Goal: Task Accomplishment & Management: Use online tool/utility

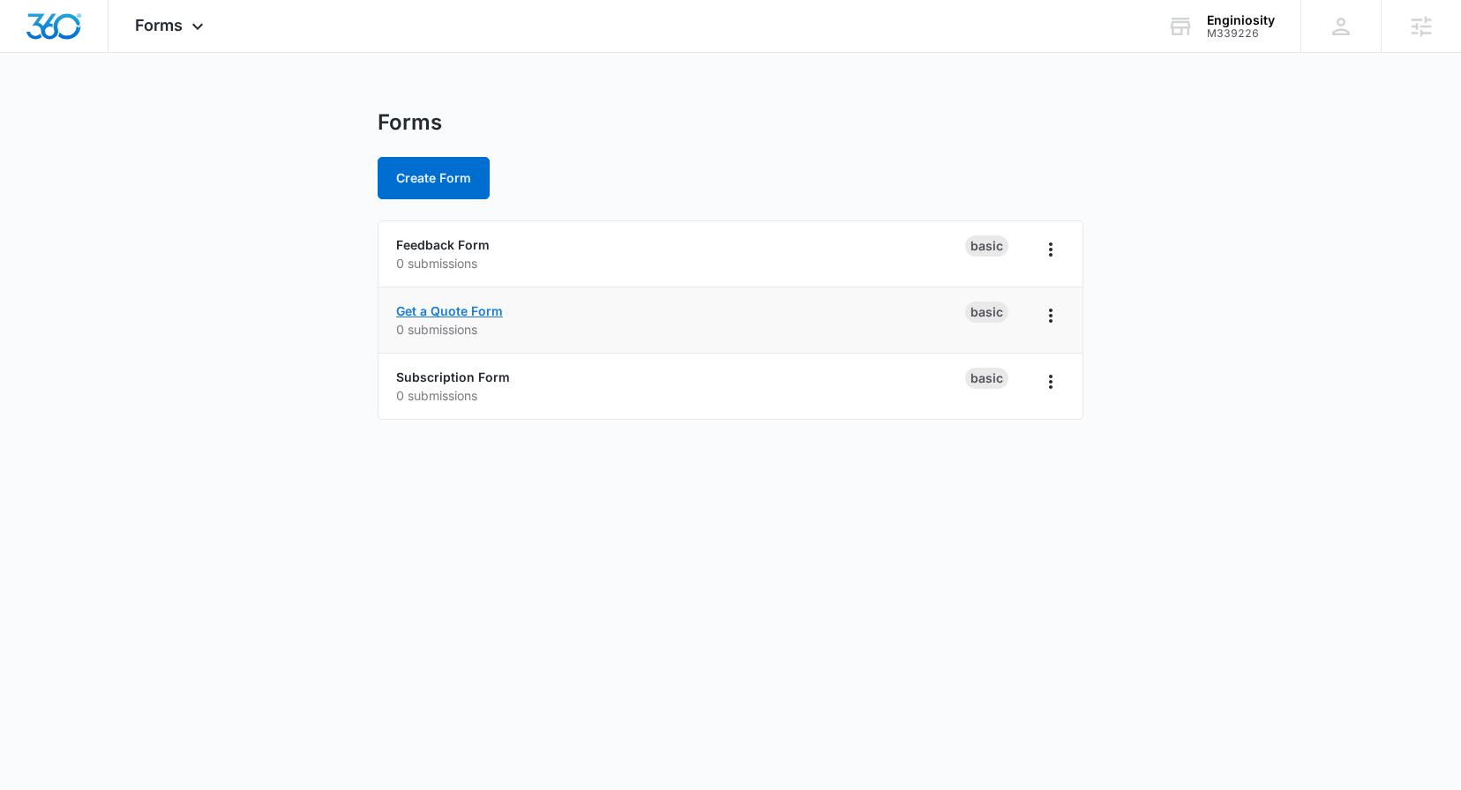
click at [472, 318] on link "Get a Quote Form" at bounding box center [449, 310] width 107 height 15
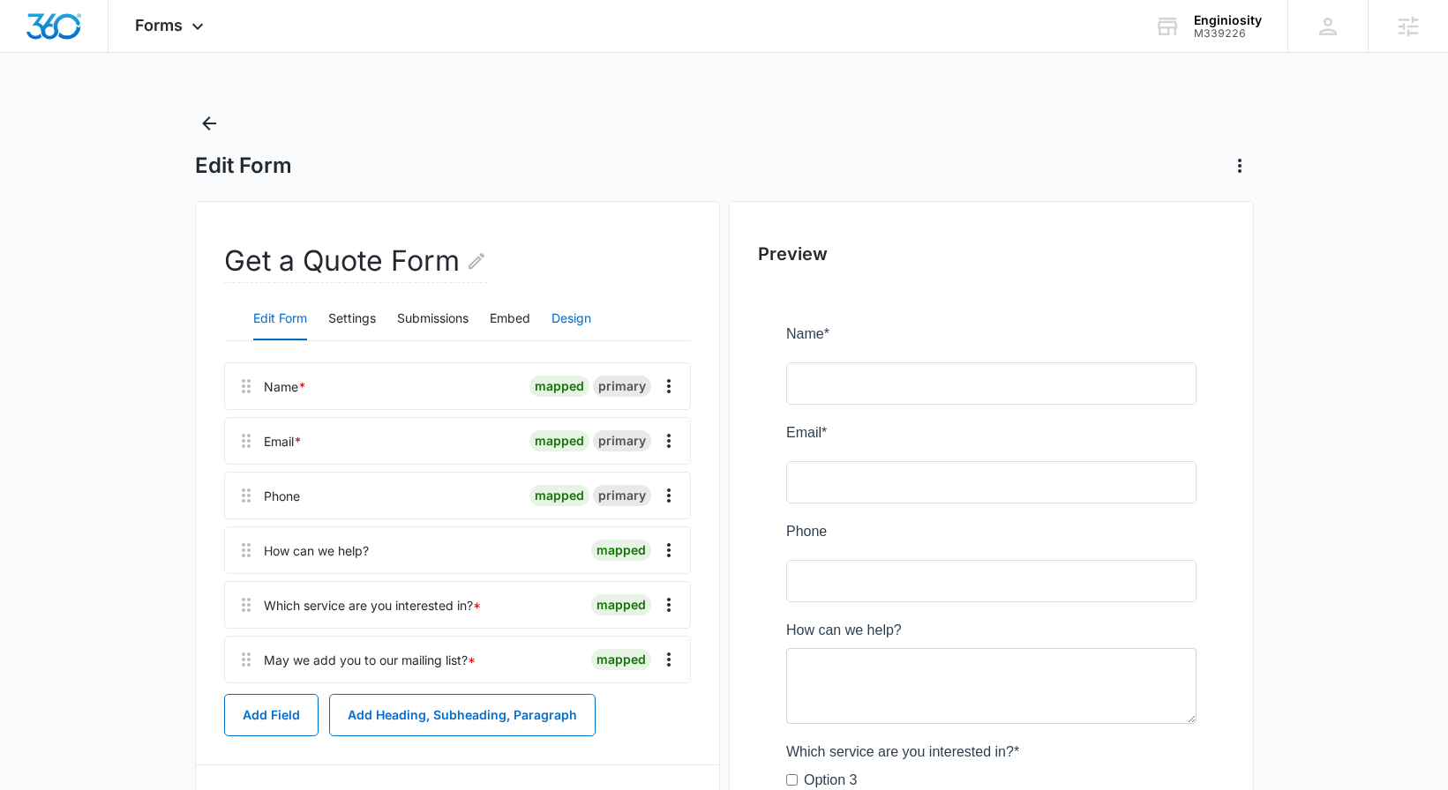
click at [580, 321] on button "Design" at bounding box center [571, 319] width 40 height 42
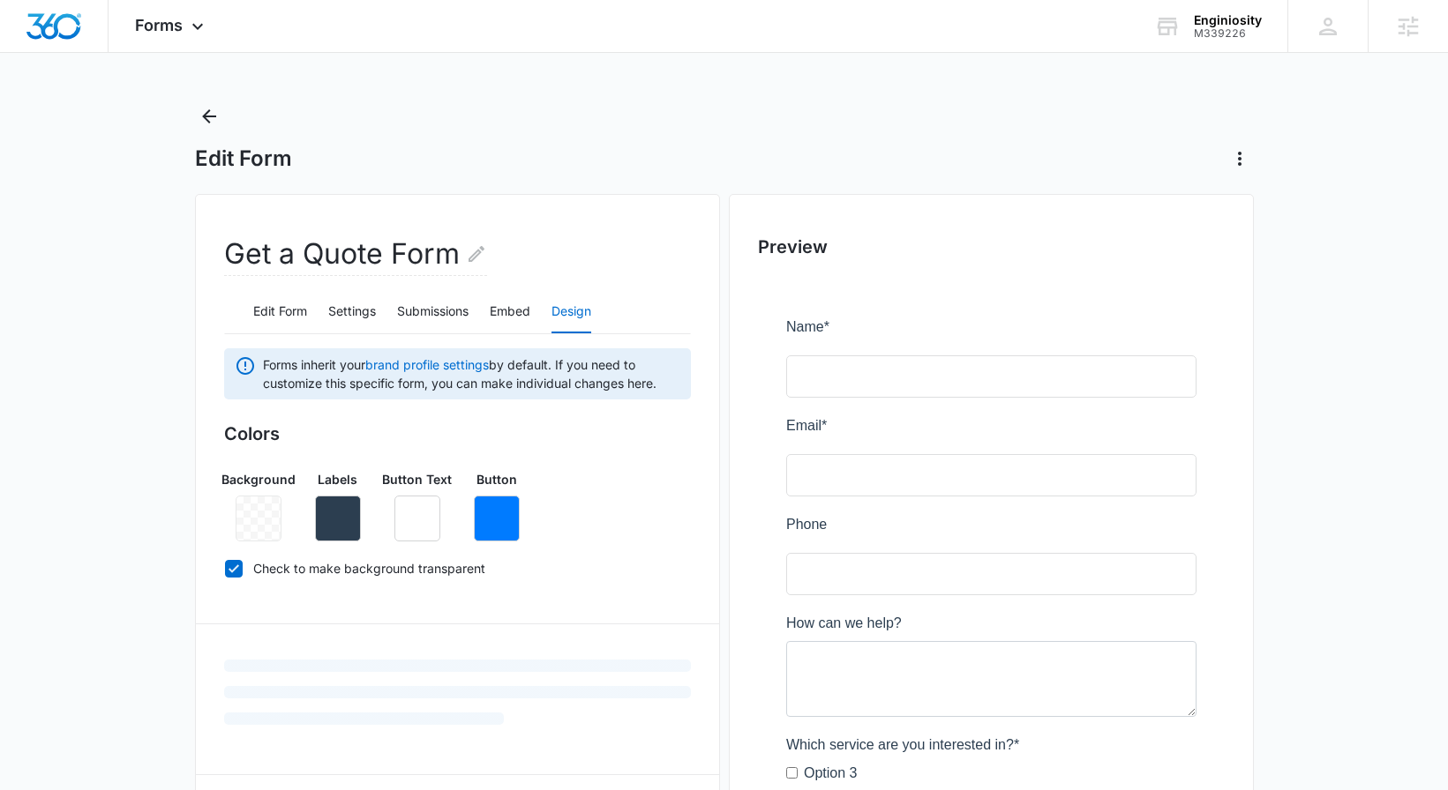
scroll to position [110, 0]
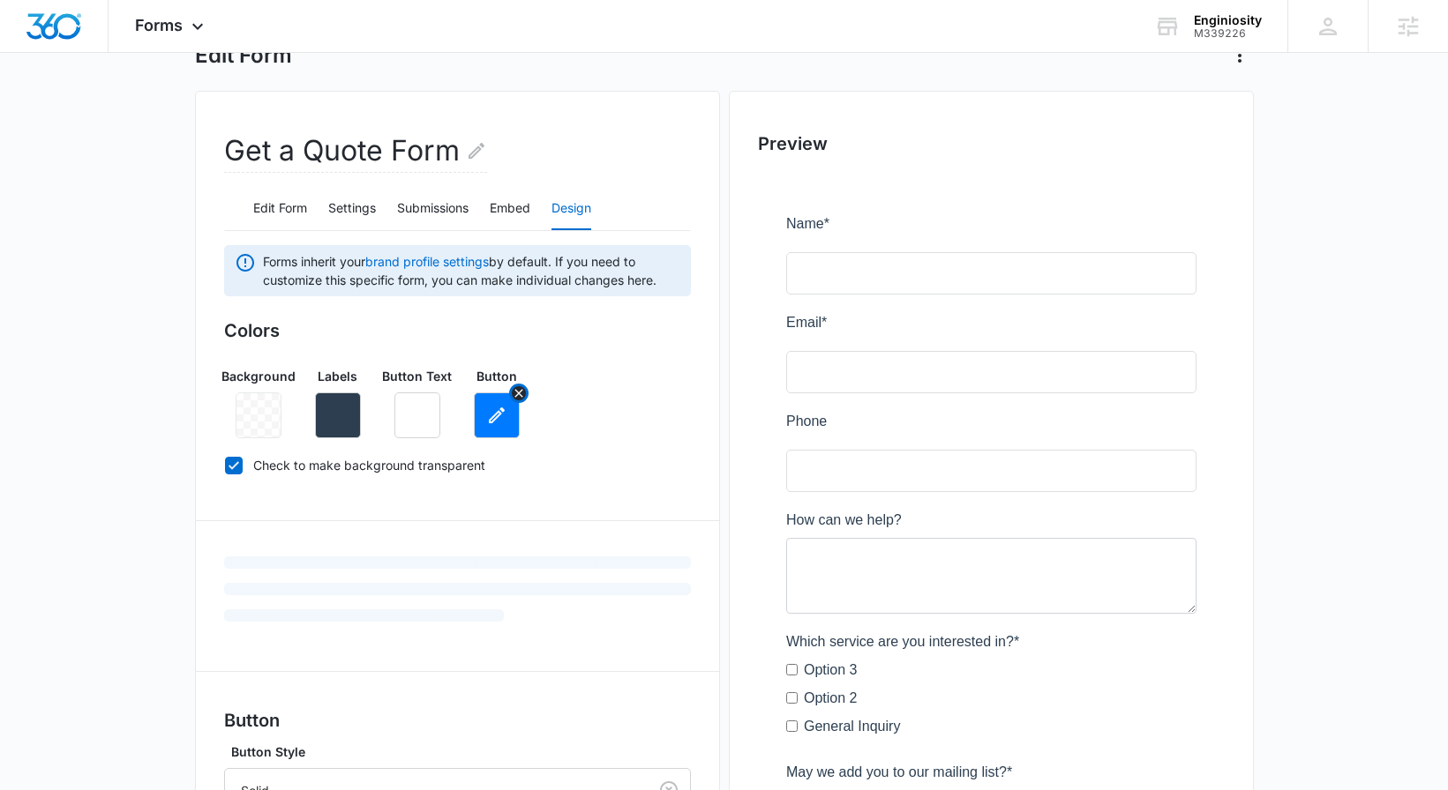
click at [490, 426] on button "button" at bounding box center [497, 416] width 46 height 46
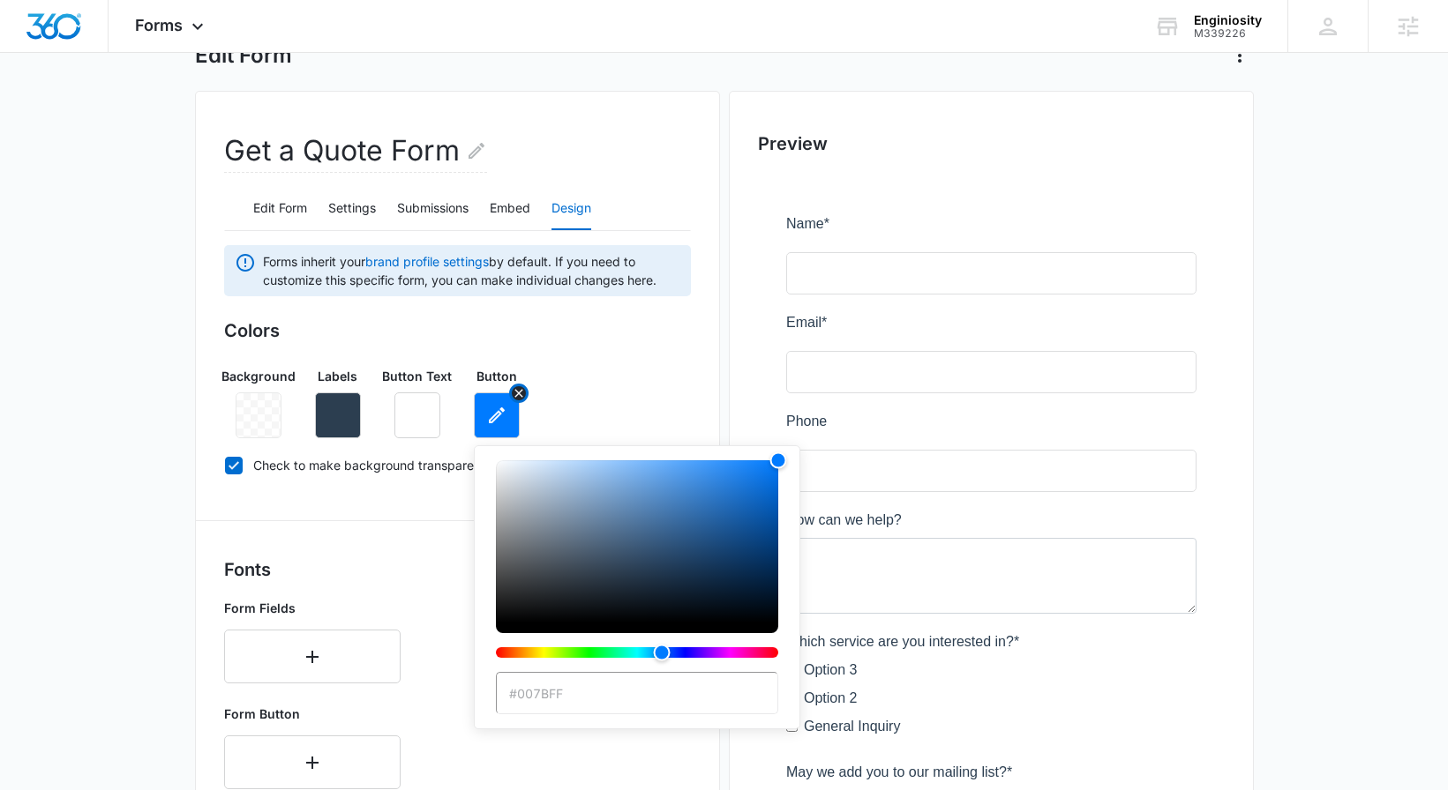
click at [486, 417] on icon "button" at bounding box center [496, 415] width 21 height 21
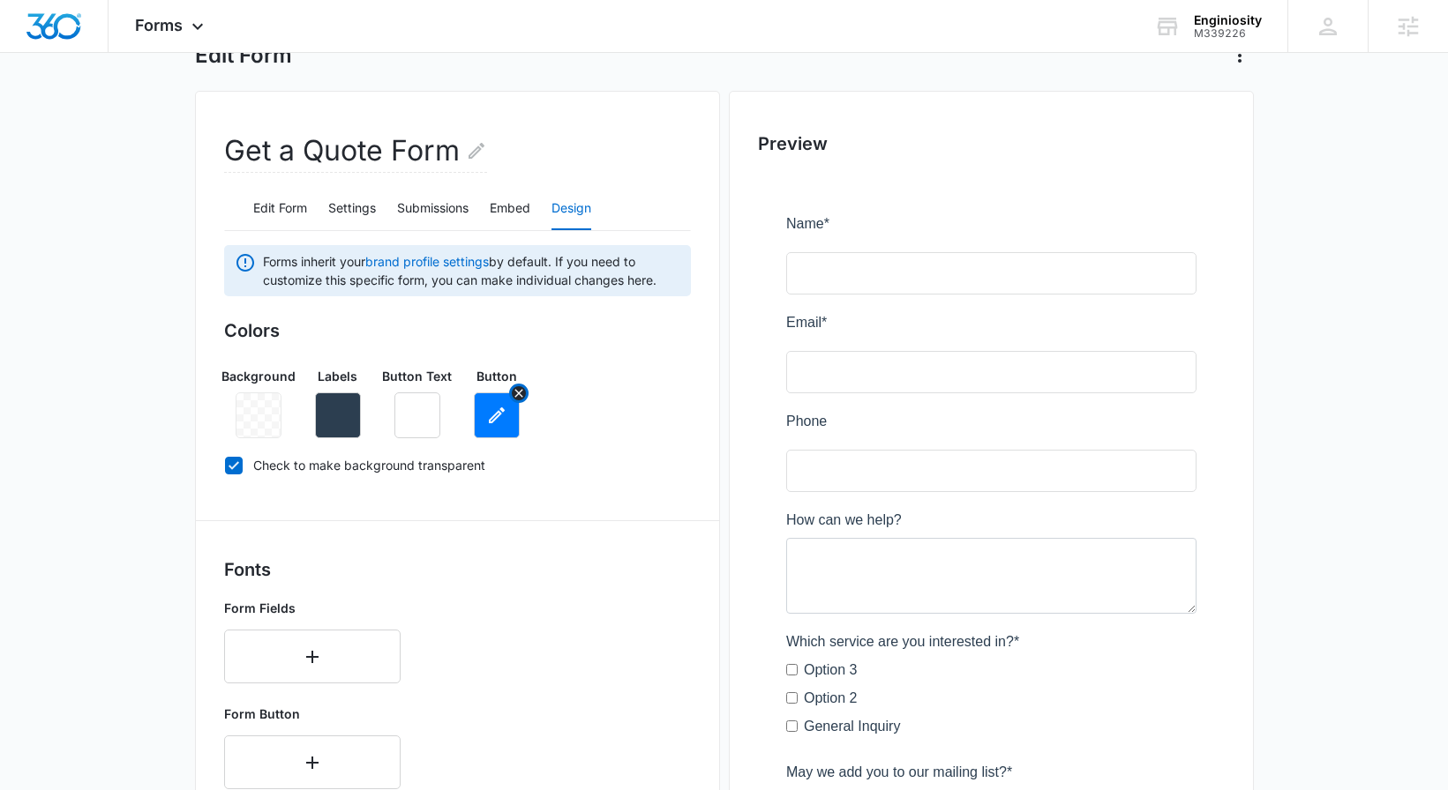
click at [498, 409] on icon "button" at bounding box center [496, 415] width 21 height 21
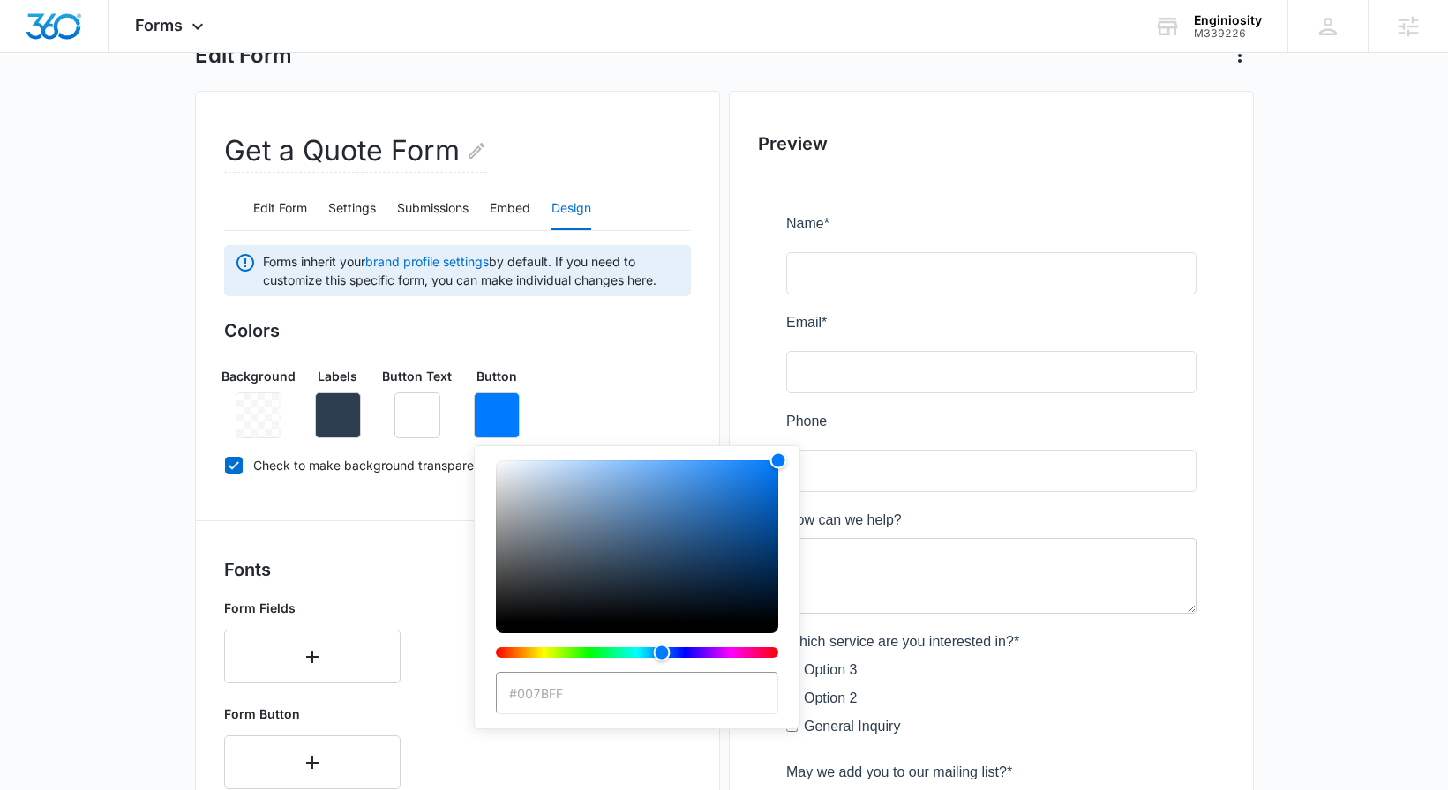
paste input "1a4a6f"
type input "#1a4a6f"
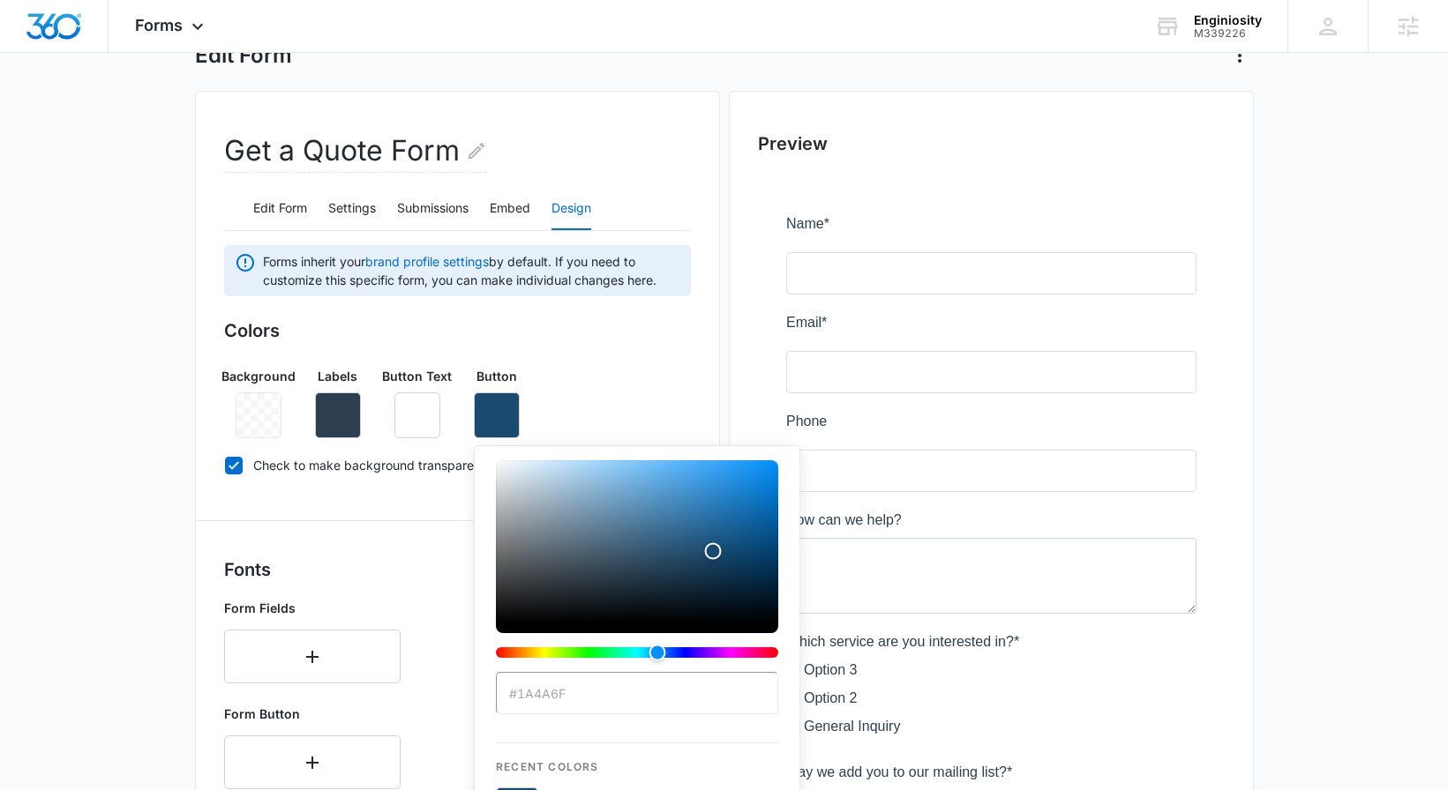
click at [1280, 331] on main "Edit Form Get a Quote Form Edit Form Settings Submissions Embed Design Forms in…" at bounding box center [724, 659] width 1448 height 1321
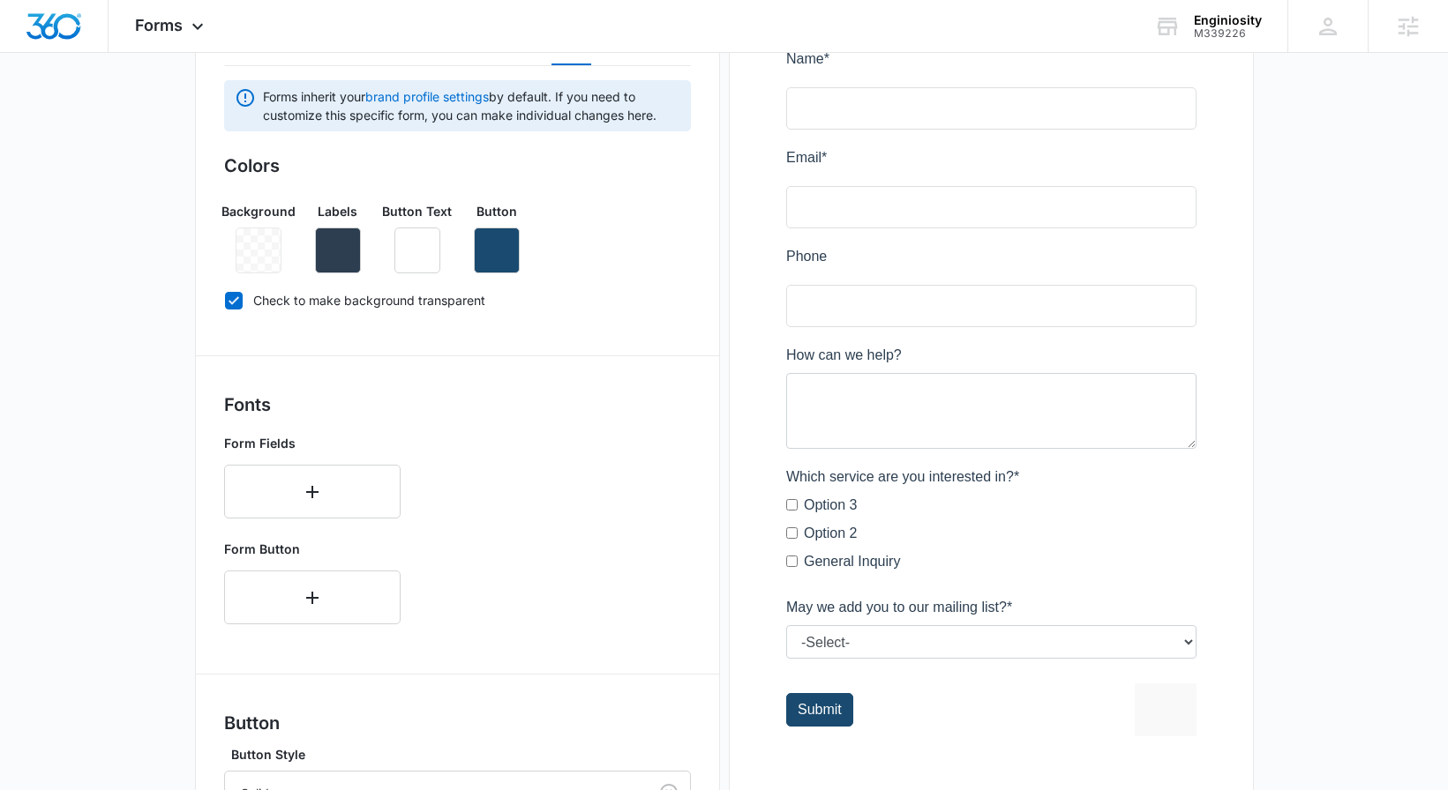
scroll to position [483, 0]
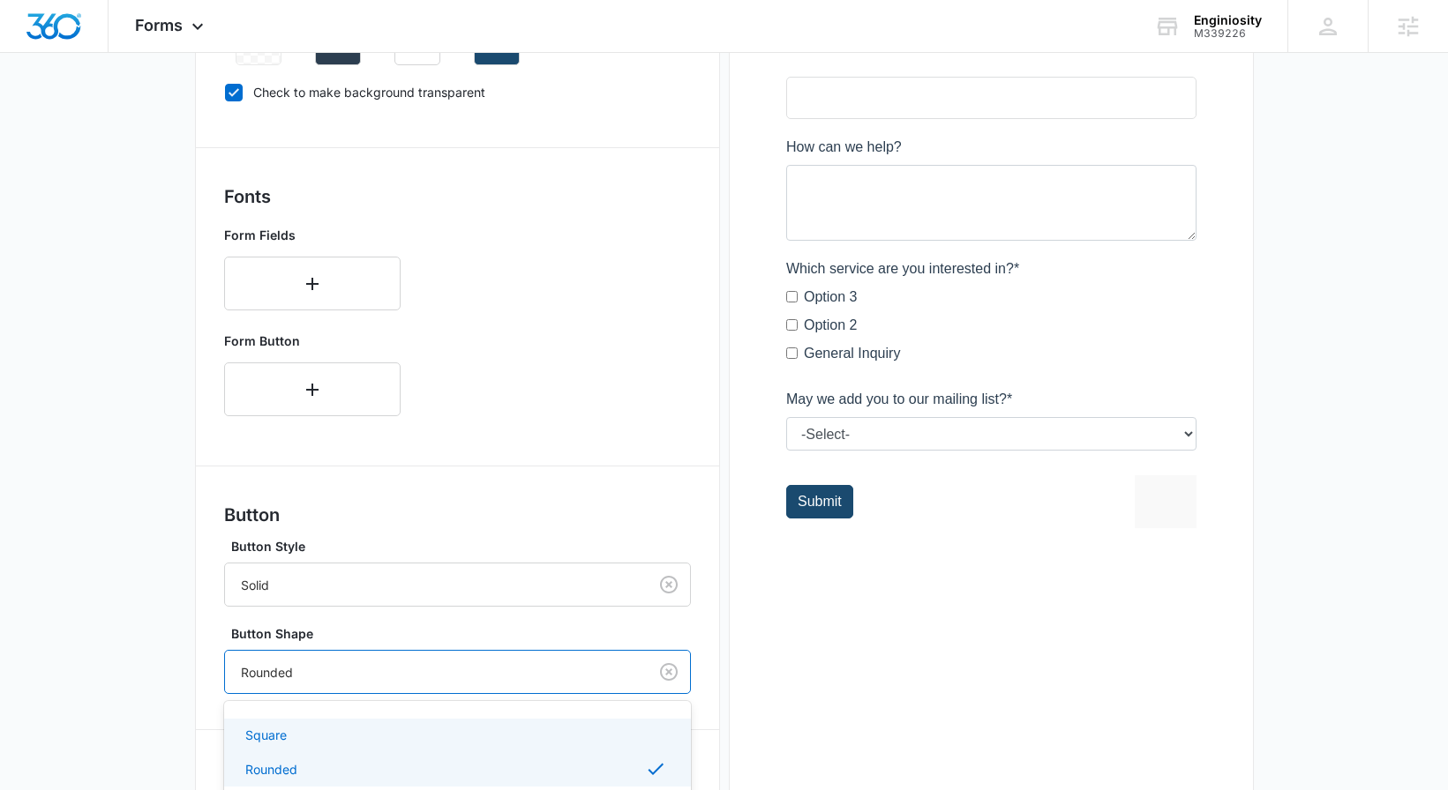
click at [310, 680] on div "Square, 1 of 3. 3 results available. Use Up and Down to choose options, press E…" at bounding box center [457, 672] width 467 height 44
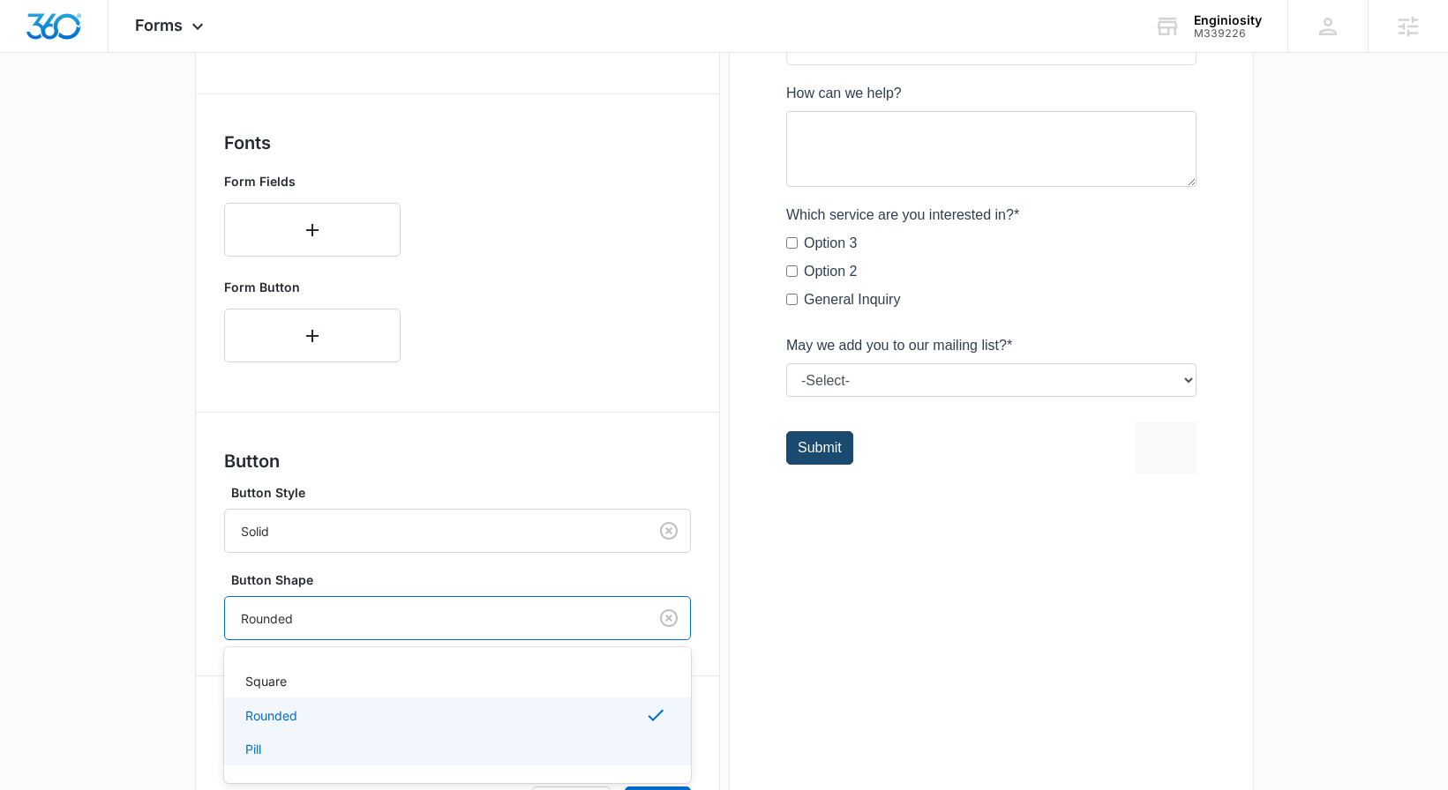
click at [304, 754] on div "Pill" at bounding box center [455, 749] width 421 height 19
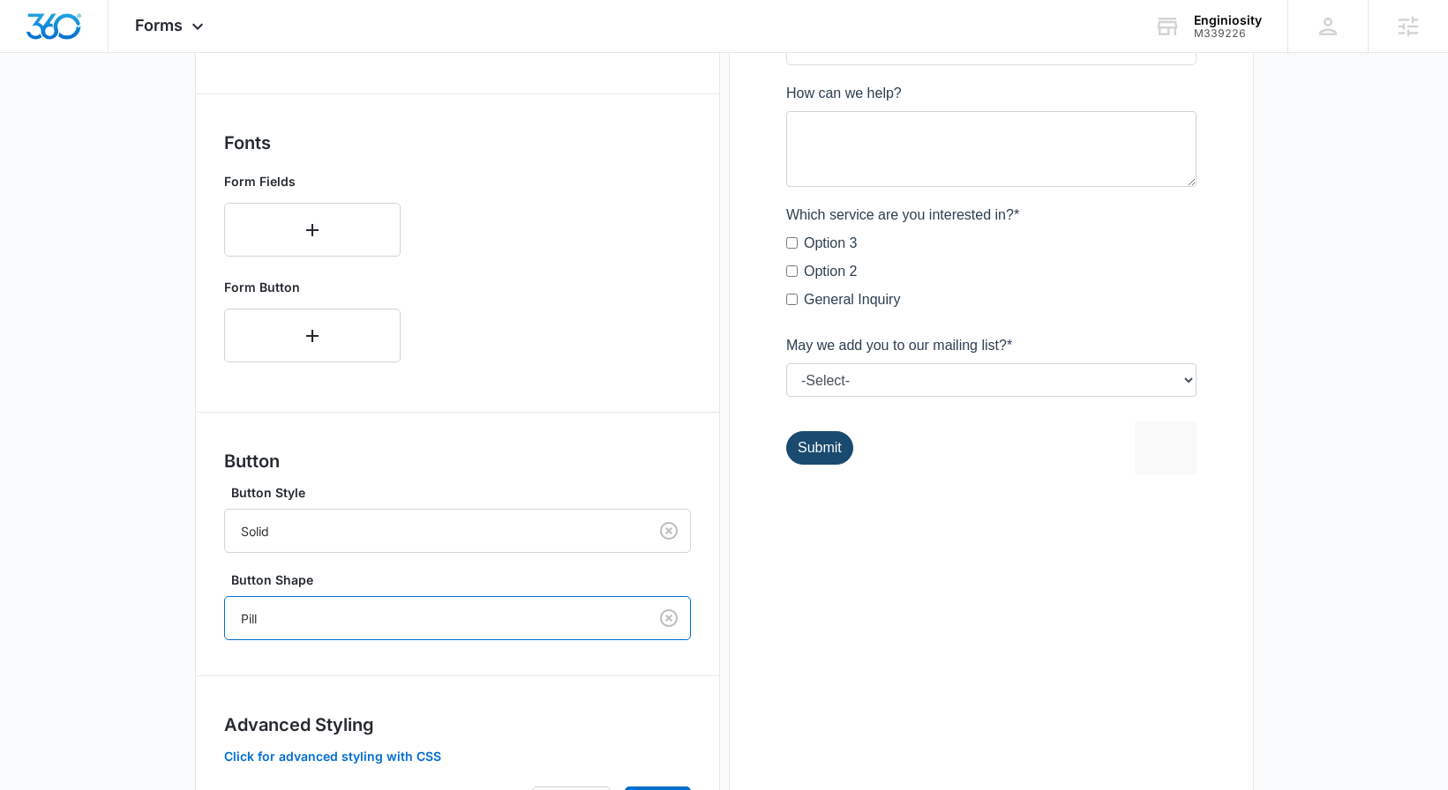
click at [822, 574] on div "Preview" at bounding box center [991, 261] width 525 height 1194
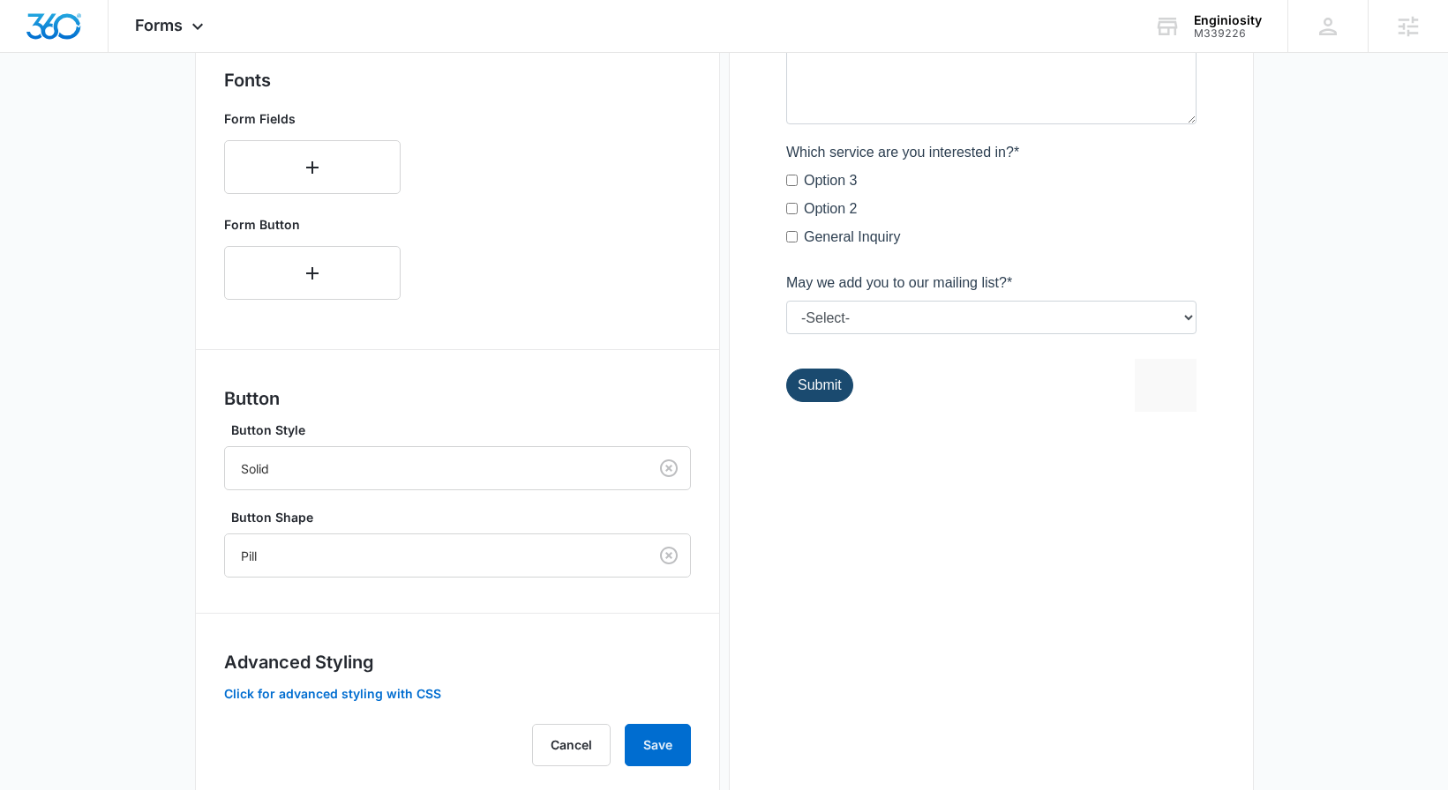
scroll to position [640, 0]
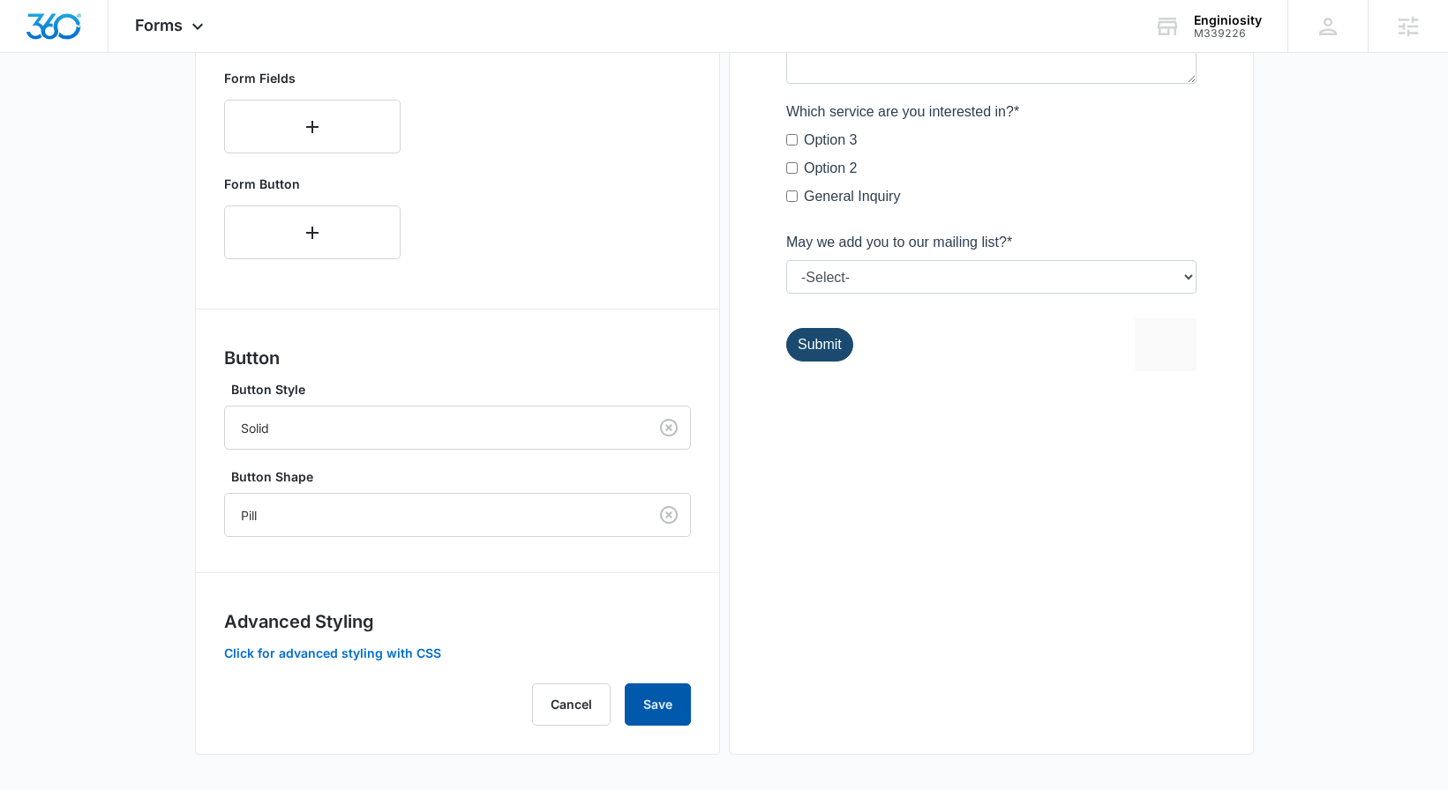
click at [668, 694] on button "Save" at bounding box center [658, 705] width 66 height 42
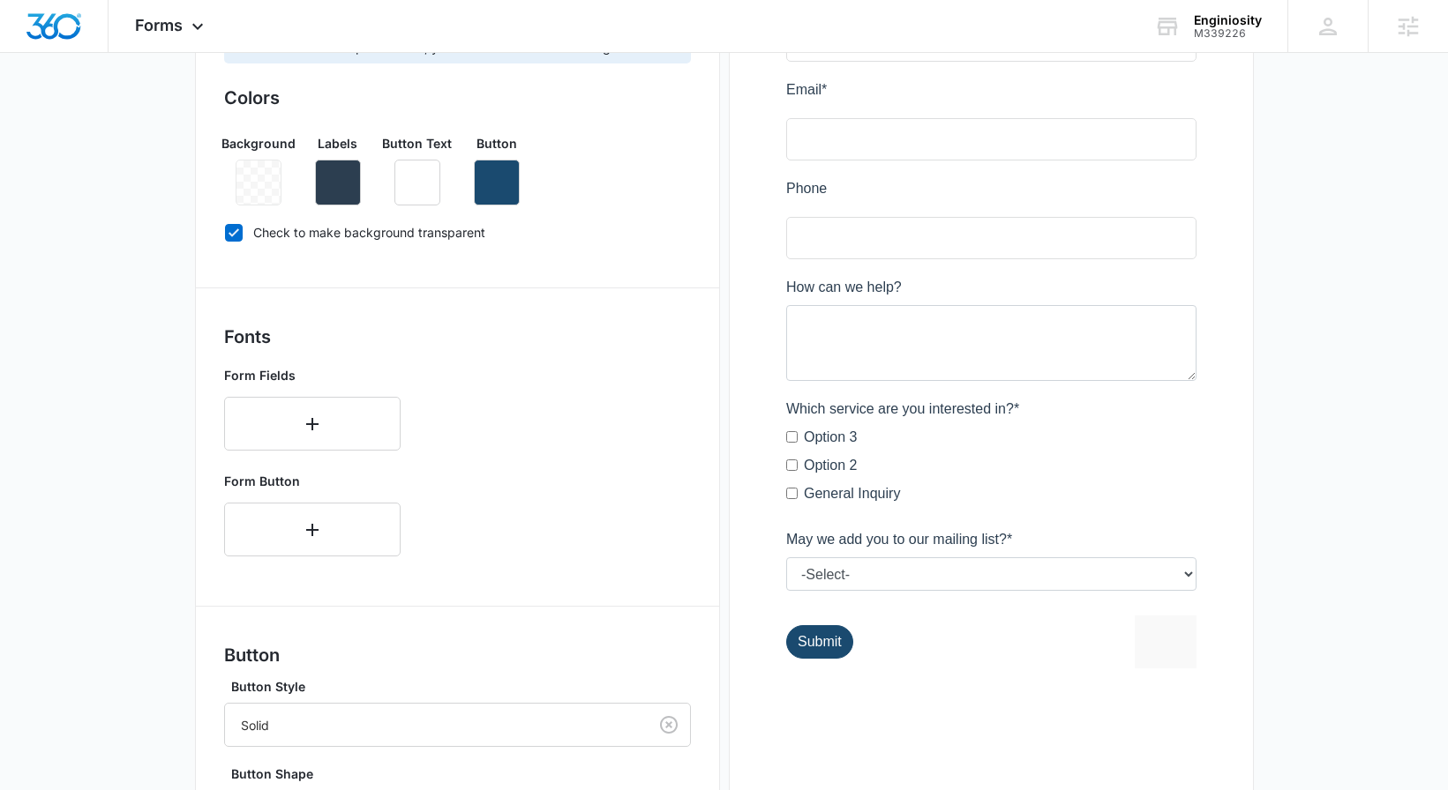
scroll to position [276, 0]
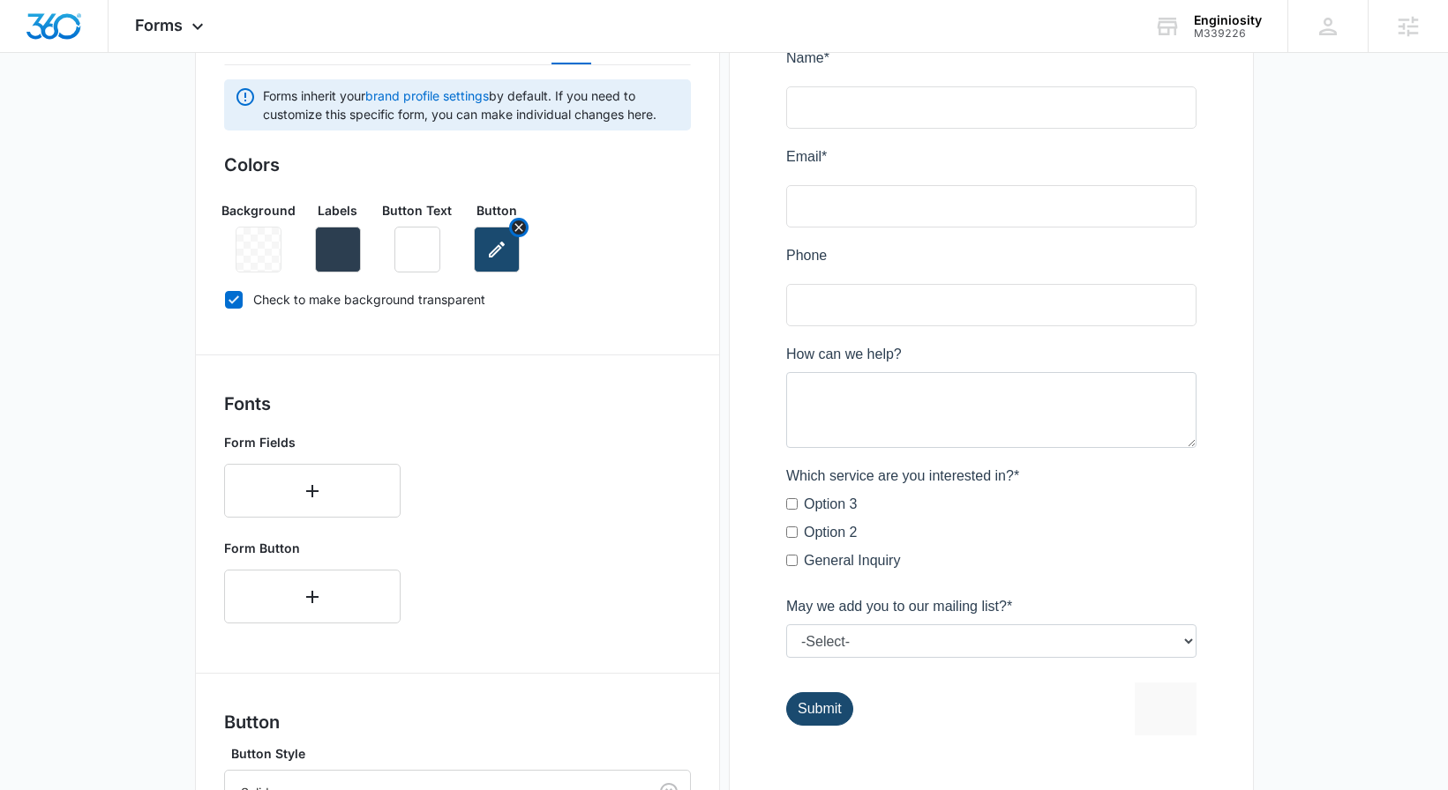
click at [503, 251] on icon "button" at bounding box center [496, 249] width 21 height 21
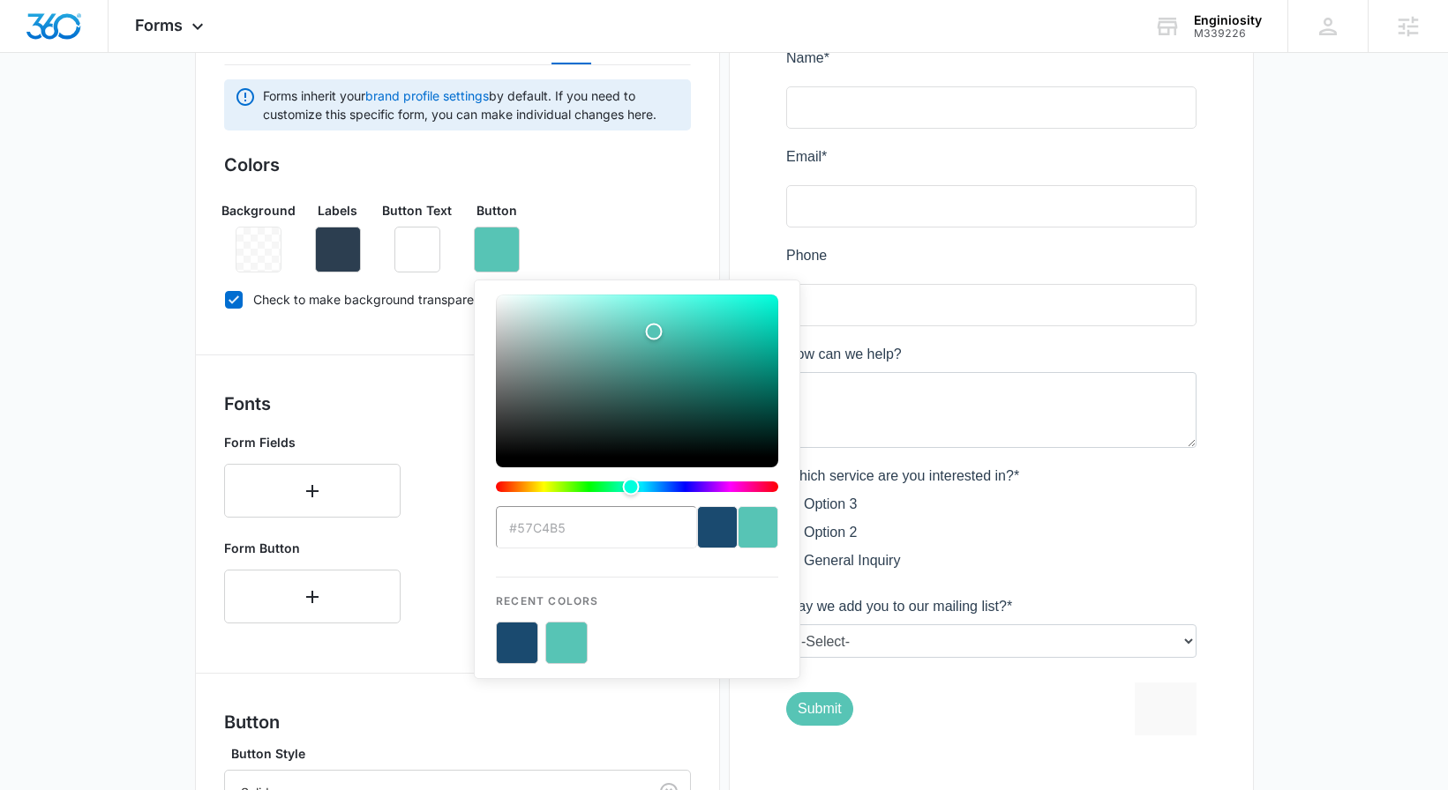
type input "#57C4B5"
click at [569, 634] on button "color-picker-container" at bounding box center [566, 643] width 42 height 42
click at [638, 248] on div "Background Labels Button Text Button #57C4B5 Recent Colors" at bounding box center [457, 230] width 467 height 86
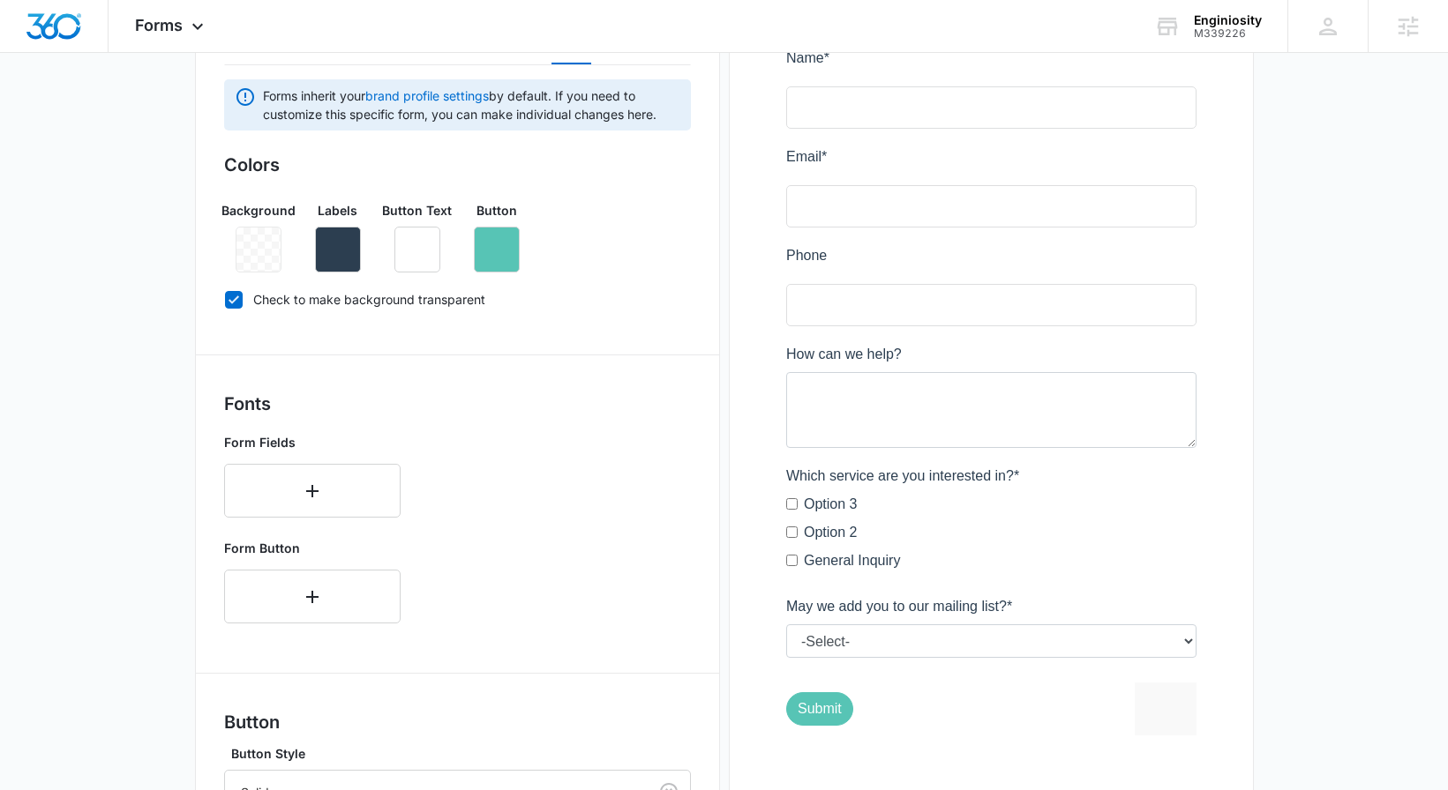
scroll to position [640, 0]
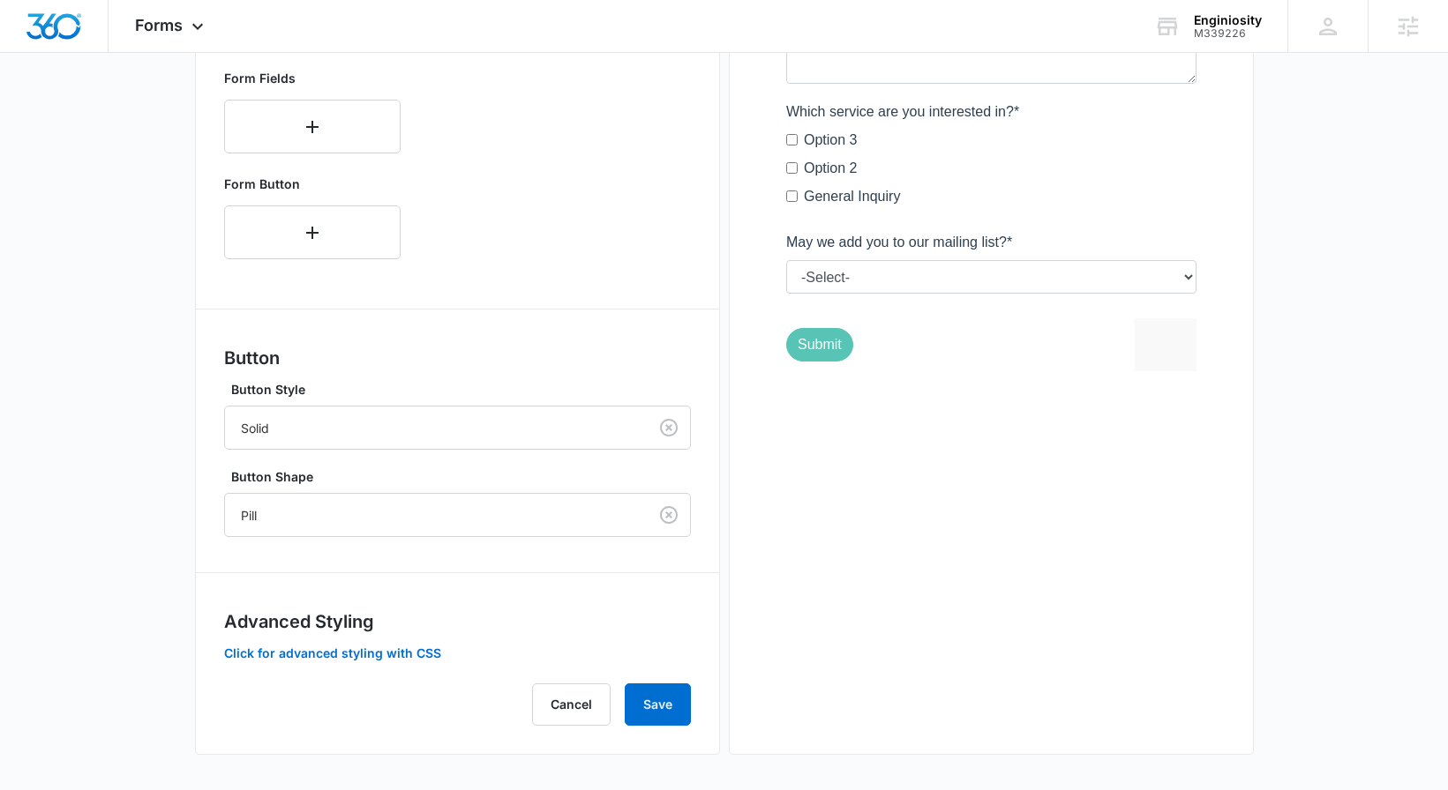
click at [668, 675] on div "Forms inherit your brand profile settings by default. If you need to customize …" at bounding box center [457, 220] width 467 height 1011
click at [665, 692] on button "Save" at bounding box center [658, 705] width 66 height 42
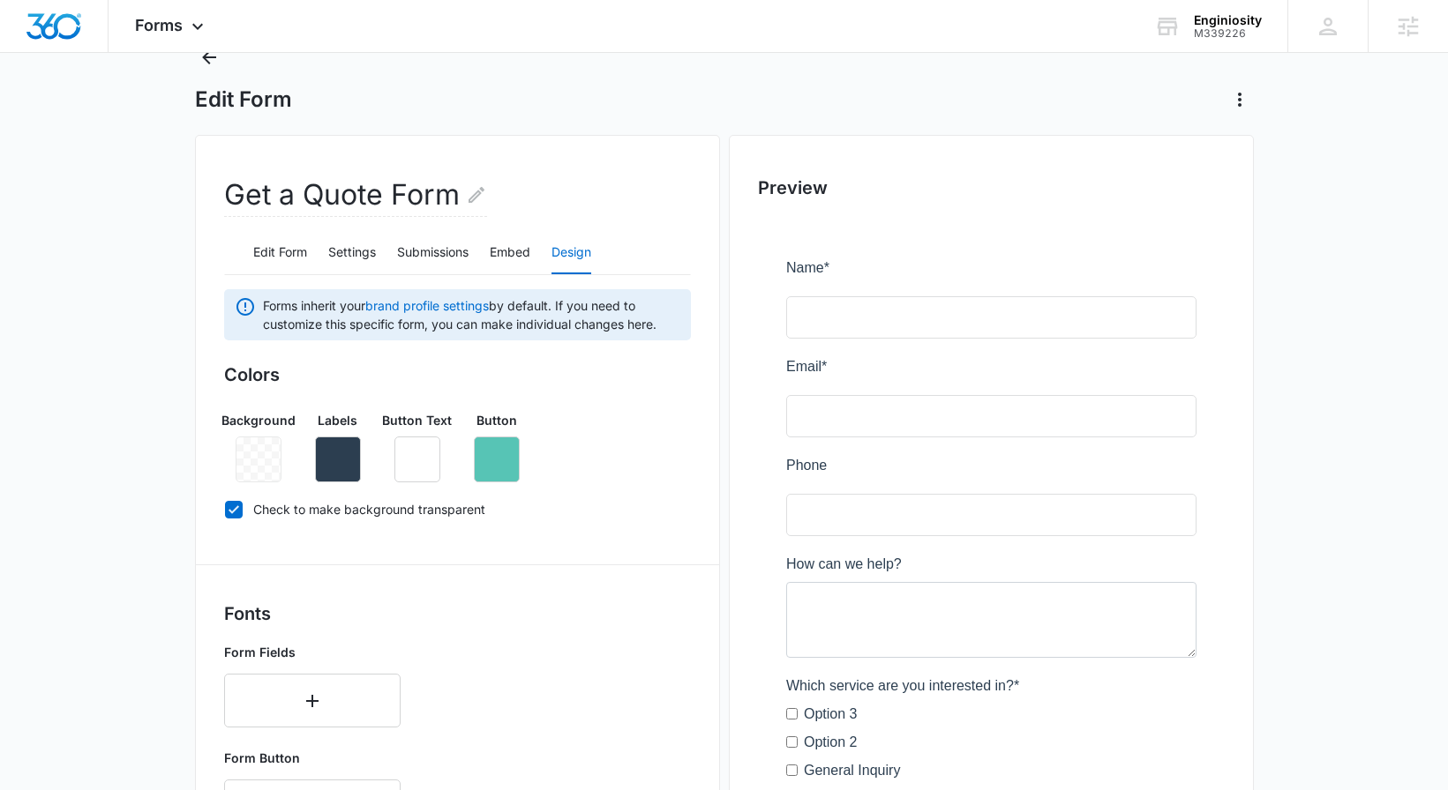
scroll to position [0, 0]
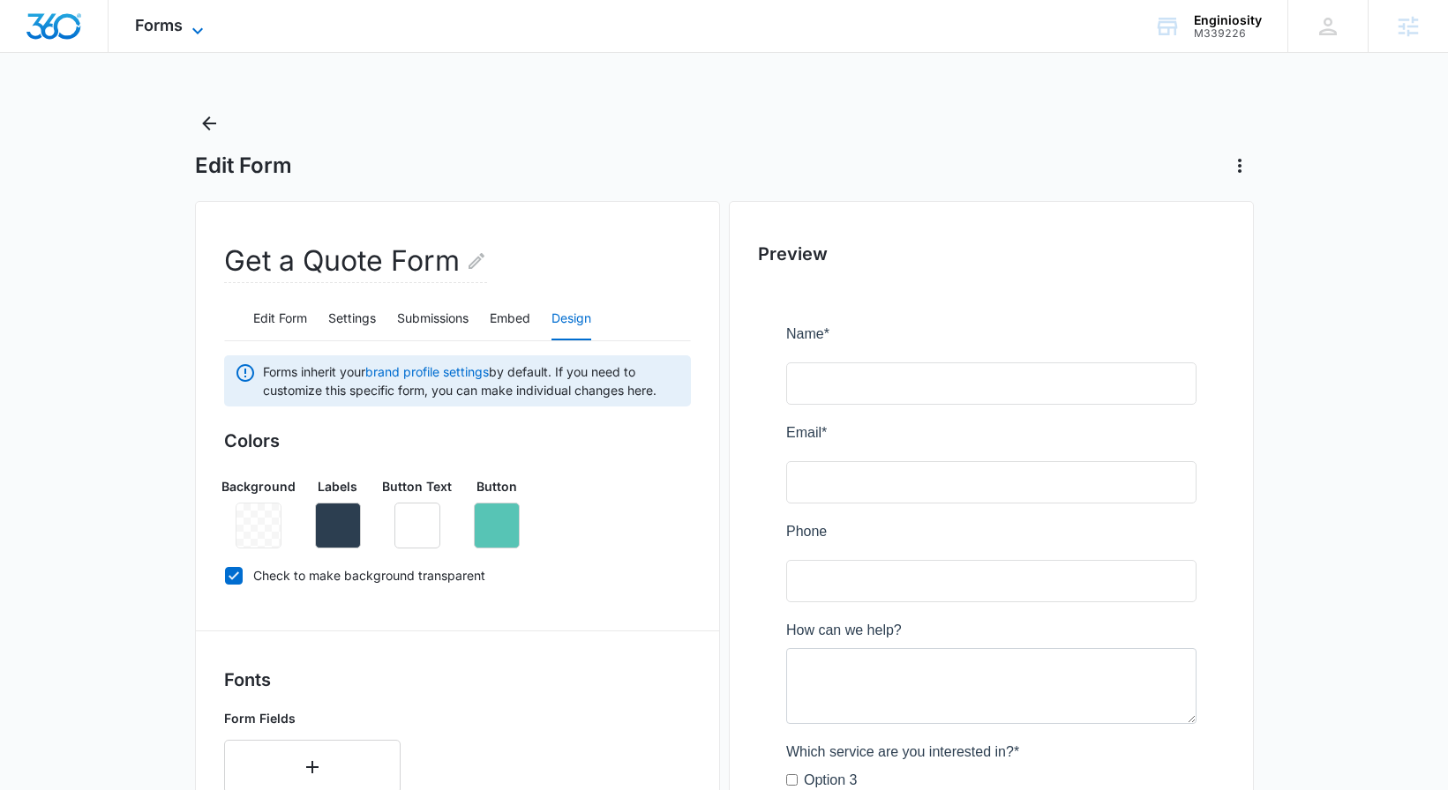
click at [174, 27] on span "Forms" at bounding box center [159, 25] width 48 height 19
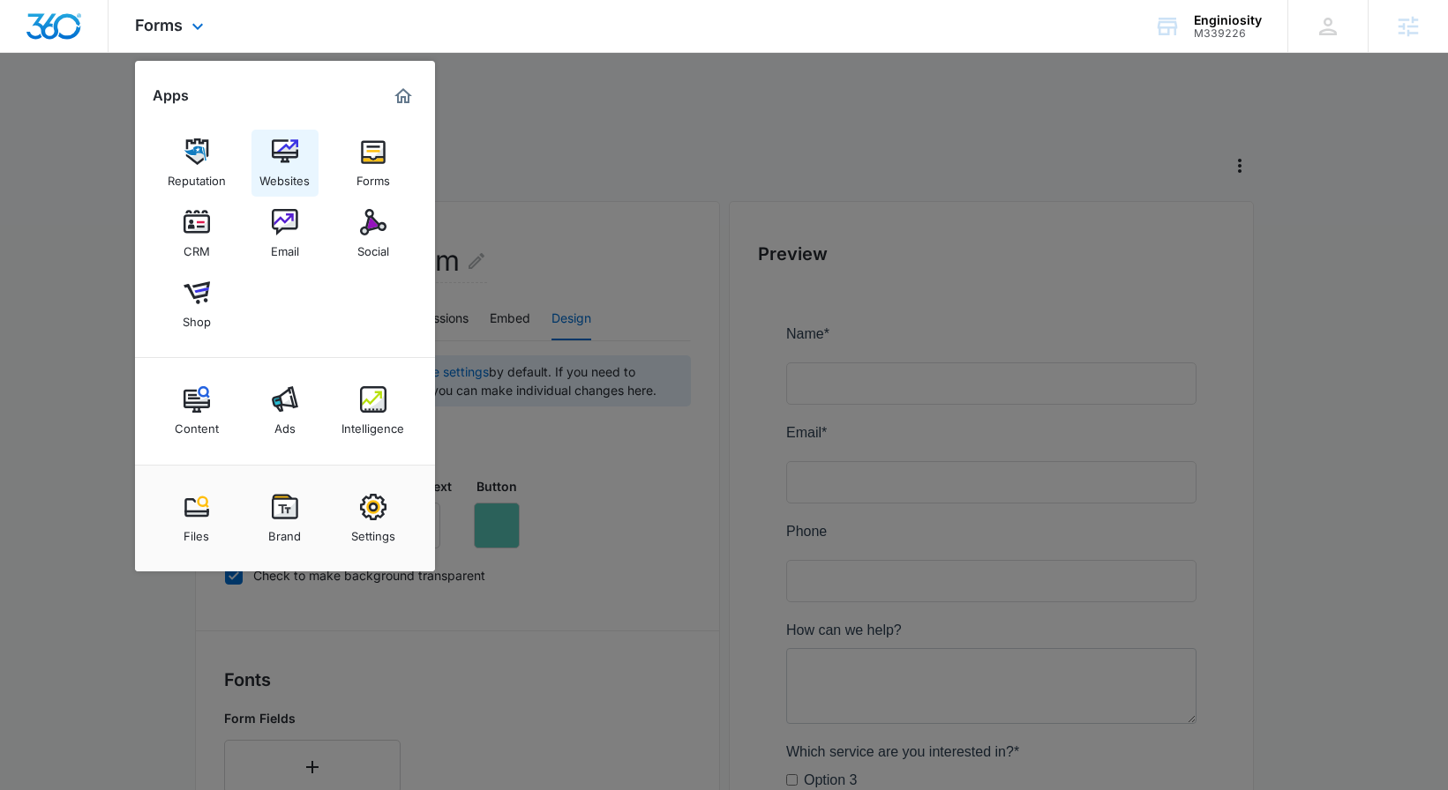
click at [268, 140] on link "Websites" at bounding box center [284, 163] width 67 height 67
